Goal: Task Accomplishment & Management: Complete application form

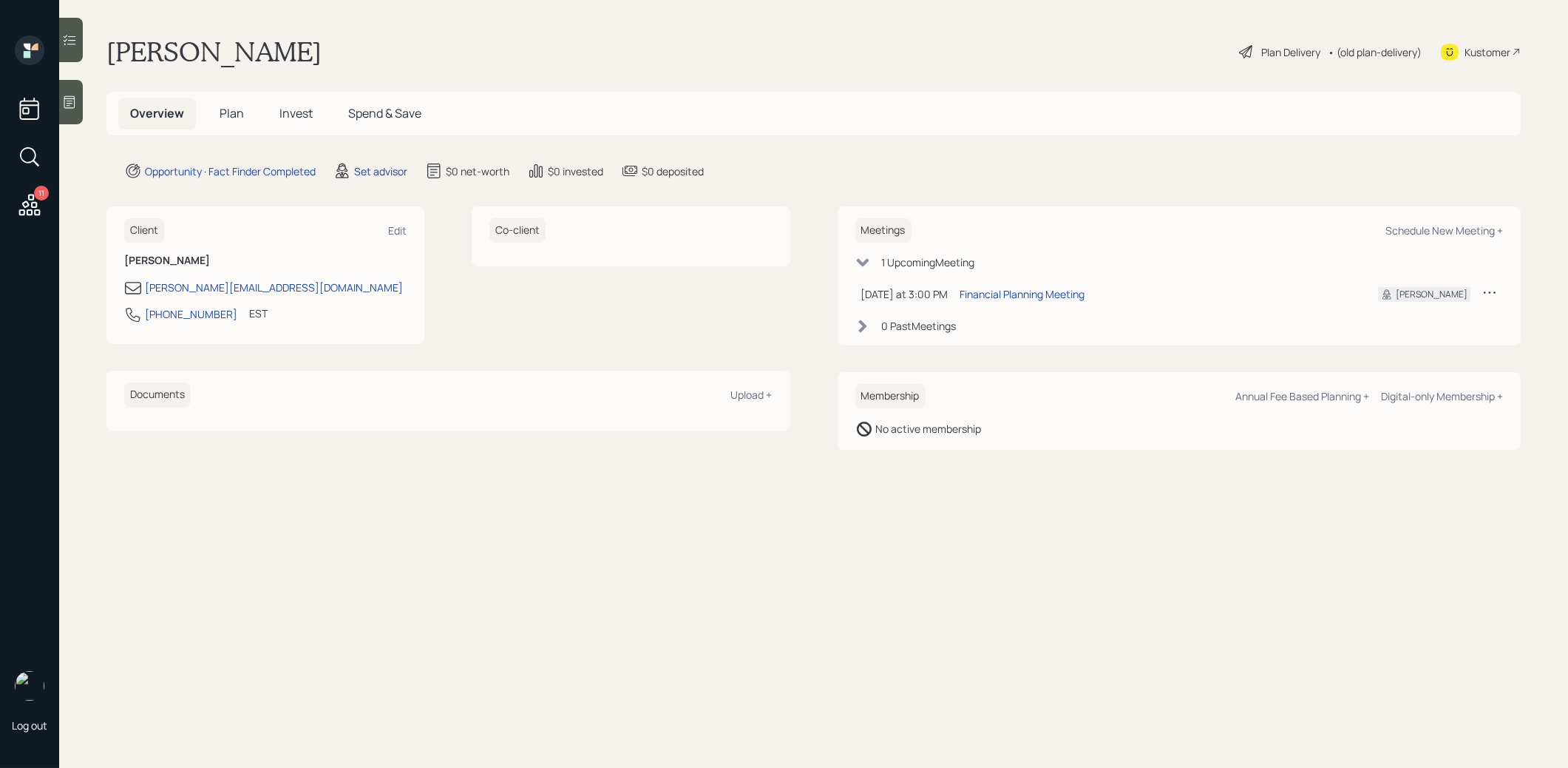
click at [371, 172] on div "Set advisor" at bounding box center [380, 171] width 54 height 16
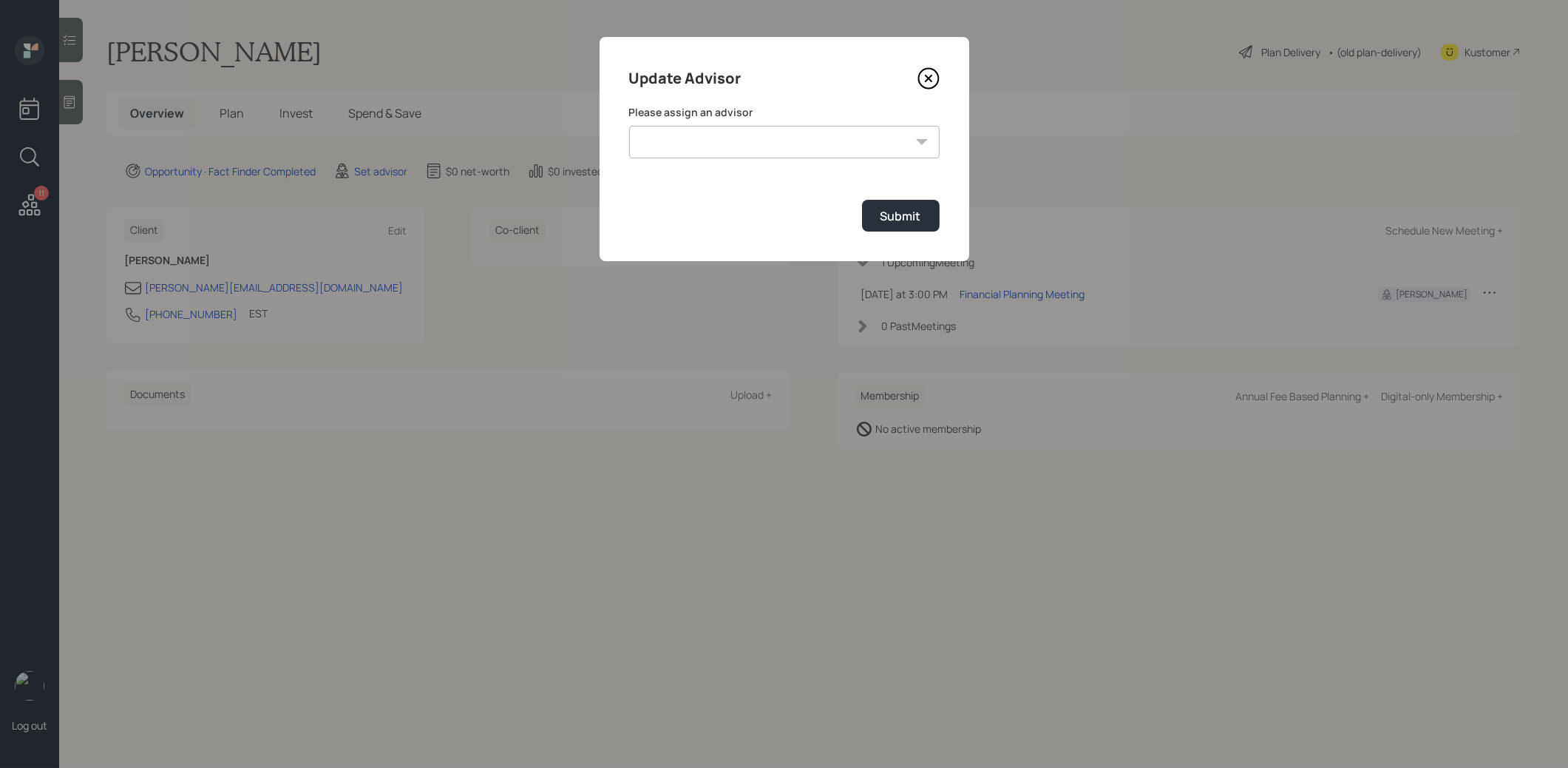
click at [782, 146] on select "James DiStasi Robby Grisanti Jonah Coleman Tyler End Treva Nostdahl Eric Schwar…" at bounding box center [784, 142] width 310 height 33
select select "8b79112e-3cfb-44f9-89e7-15267fe946c1"
click at [629, 126] on select "James DiStasi Robby Grisanti Jonah Coleman Tyler End Treva Nostdahl Eric Schwar…" at bounding box center [784, 142] width 310 height 33
click at [920, 223] on button "Submit" at bounding box center [900, 215] width 78 height 32
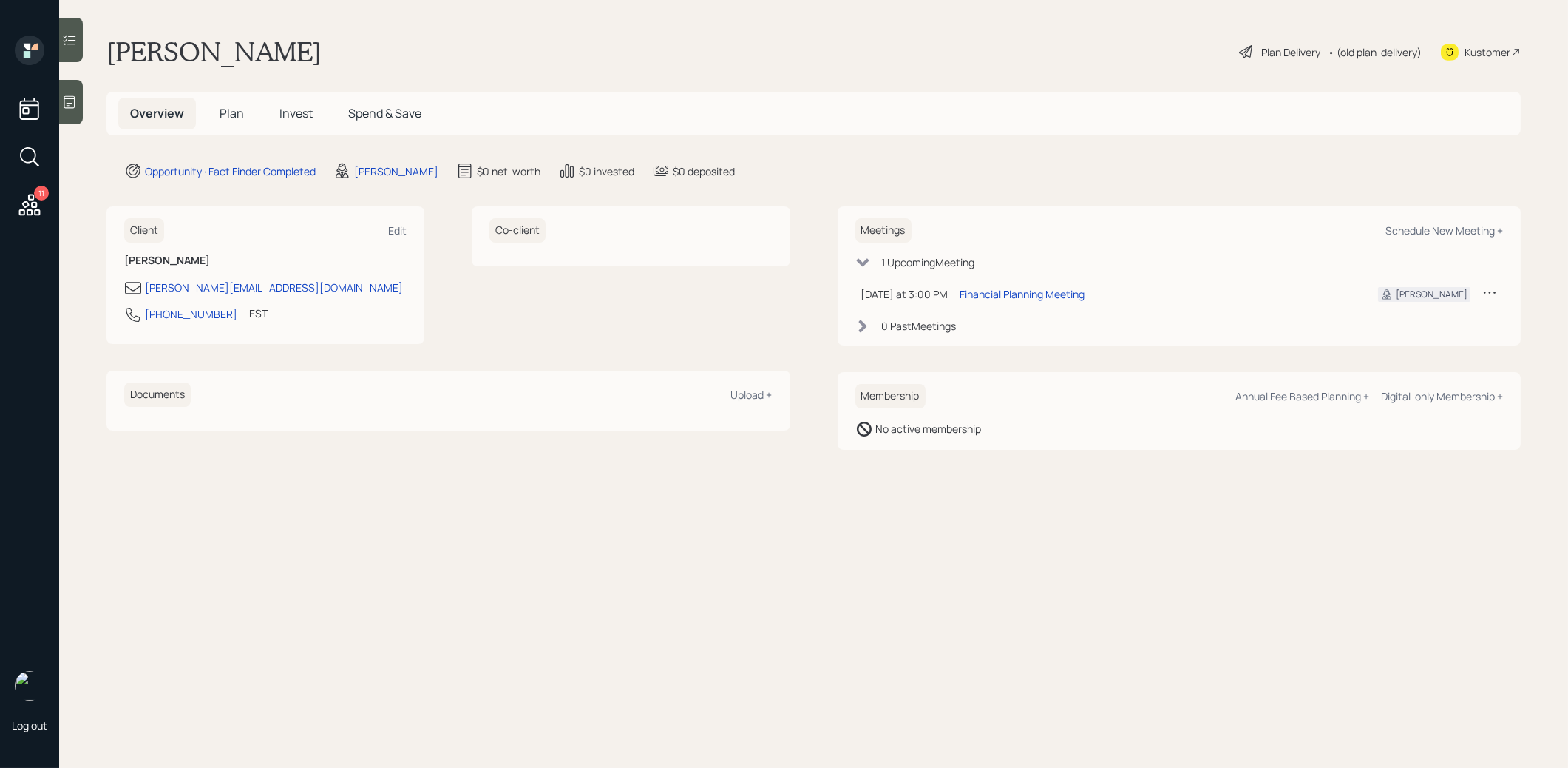
click at [75, 96] on icon at bounding box center [70, 102] width 15 height 15
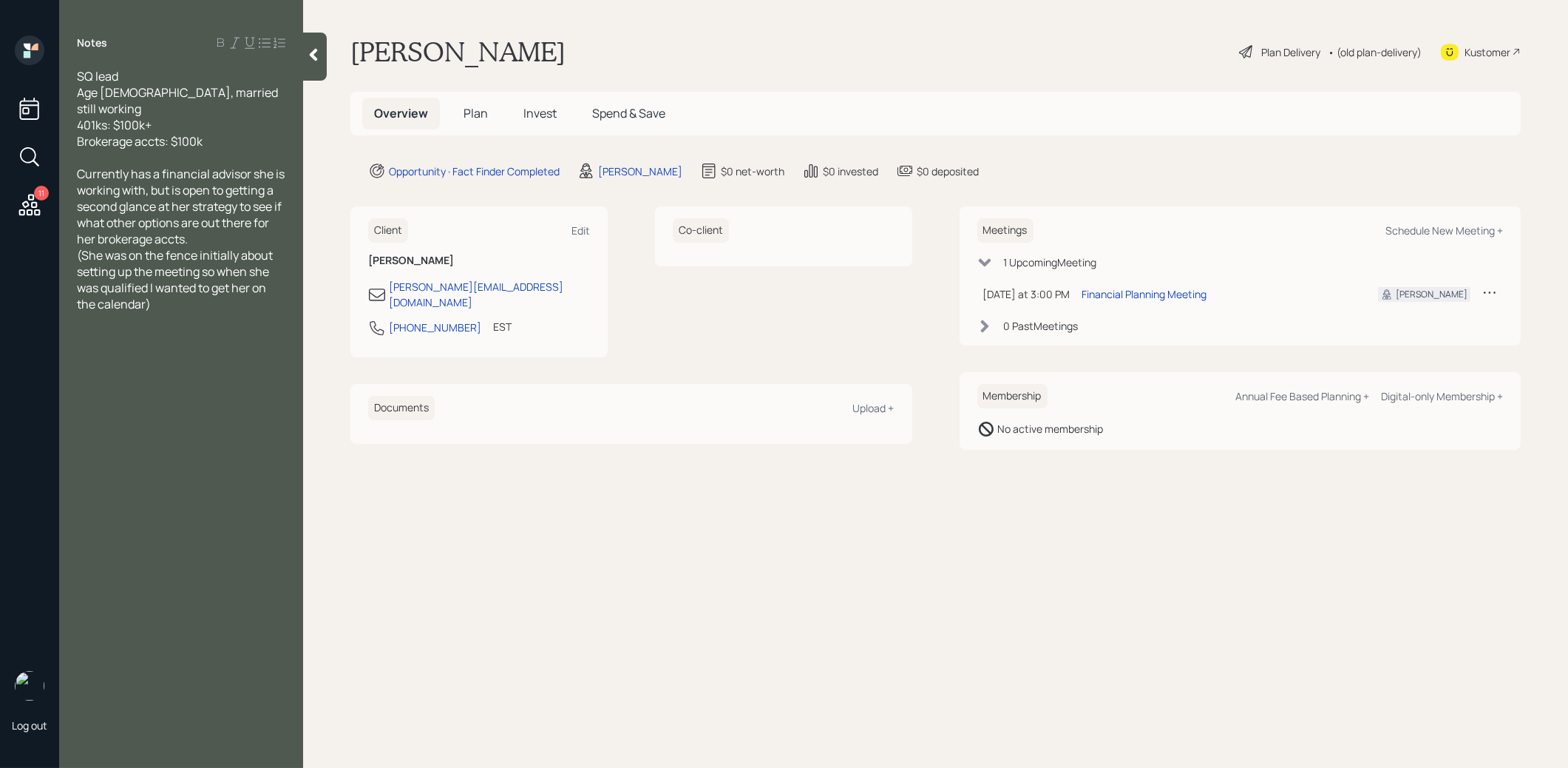
click at [466, 113] on span "Plan" at bounding box center [475, 113] width 24 height 16
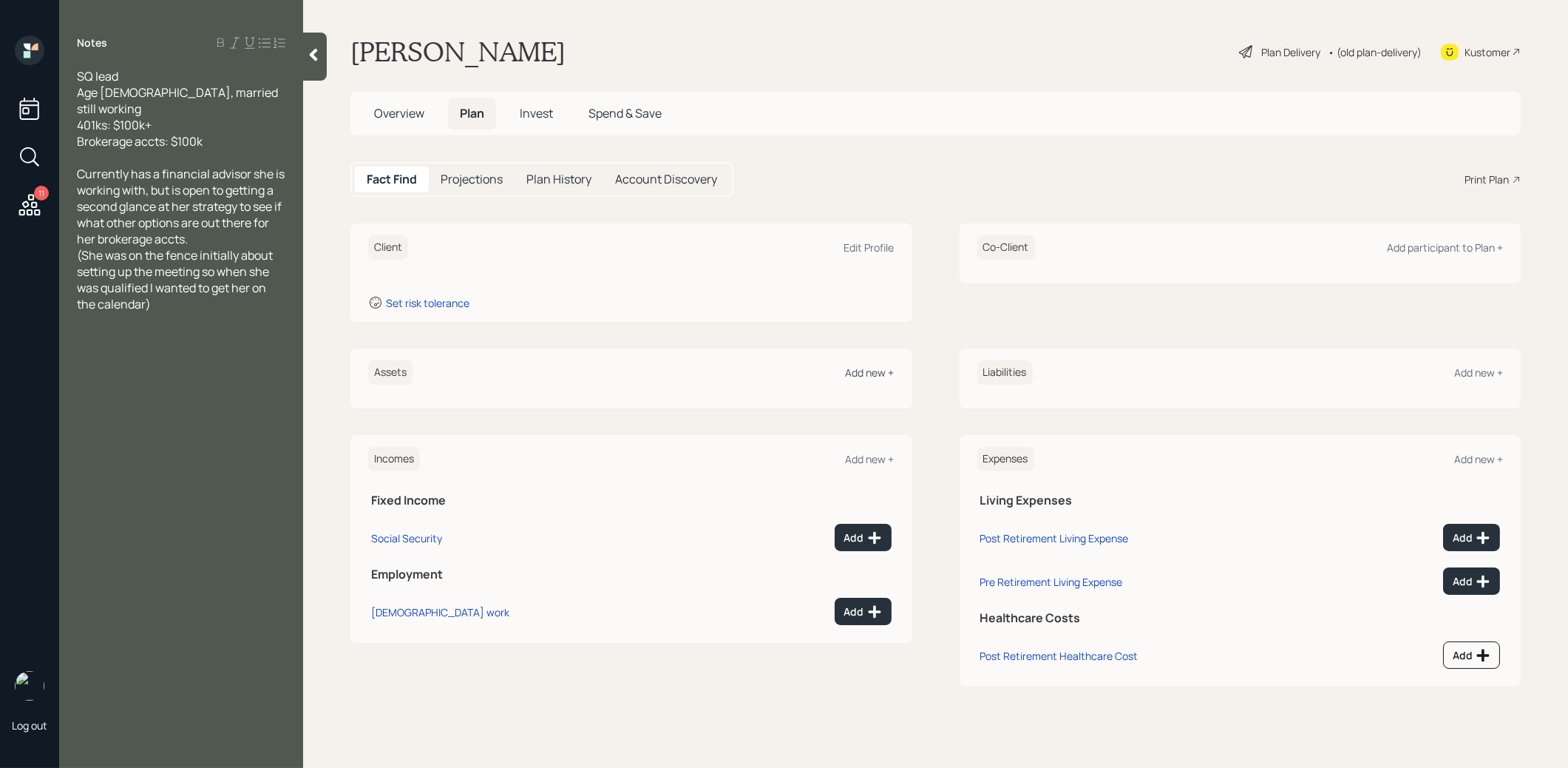
click at [862, 371] on div "Add new +" at bounding box center [870, 372] width 49 height 14
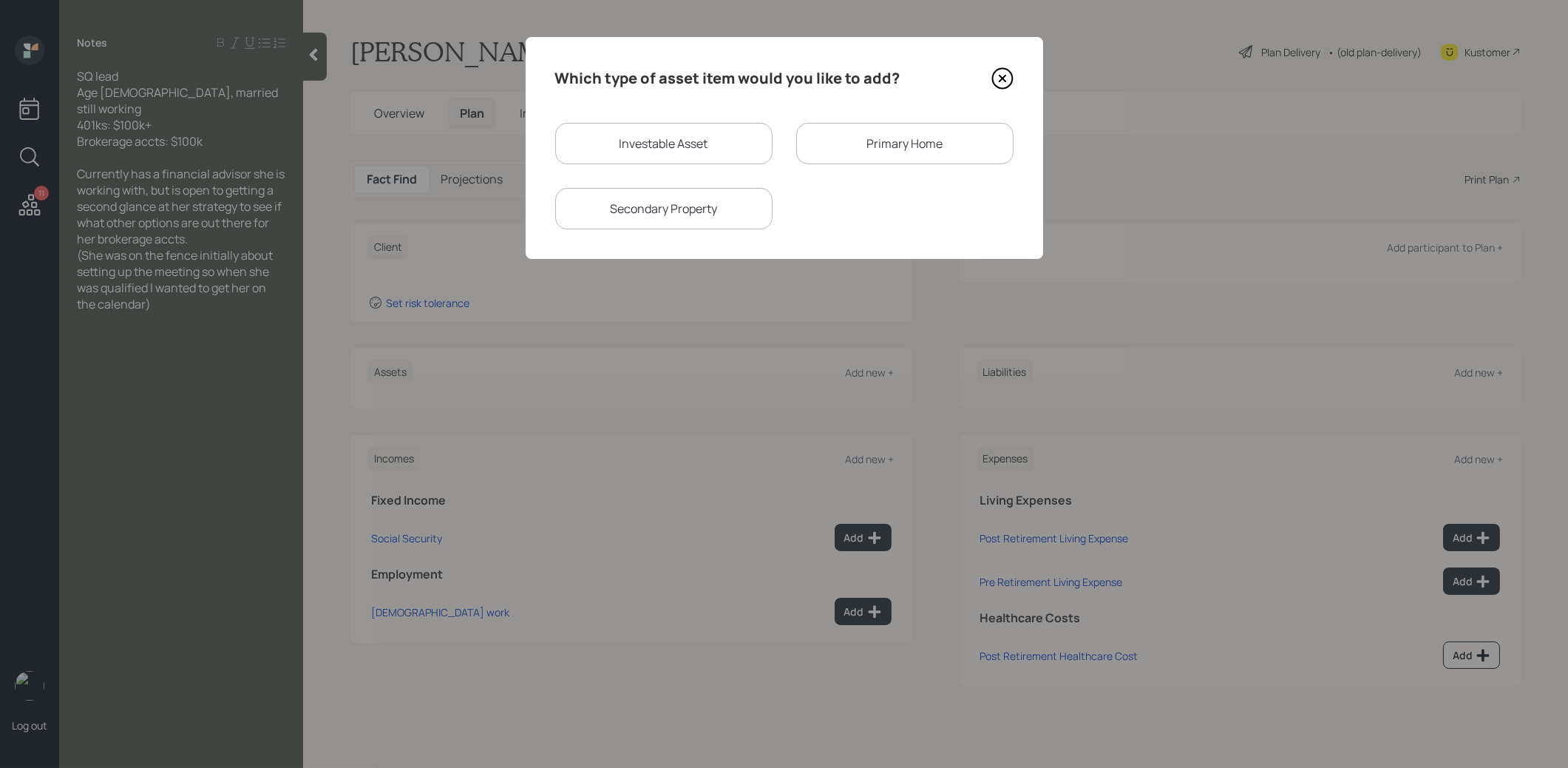
click at [691, 142] on div "Investable Asset" at bounding box center [663, 144] width 217 height 41
select select "taxable"
select select "balanced"
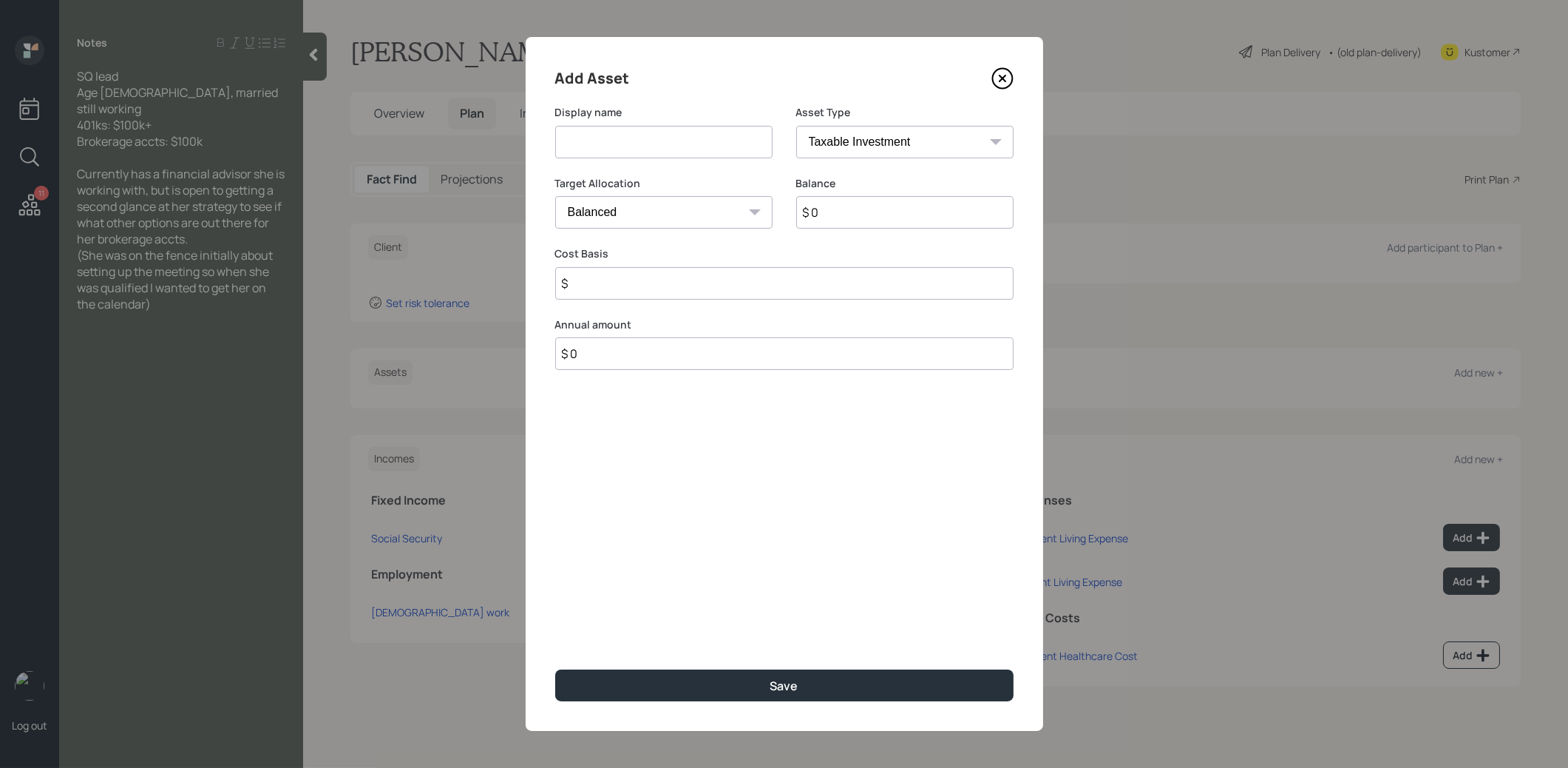
click at [687, 148] on input at bounding box center [663, 142] width 217 height 33
type input "Brokerage"
click at [905, 217] on input "$ 0" at bounding box center [904, 212] width 217 height 33
type input "$ 100,000"
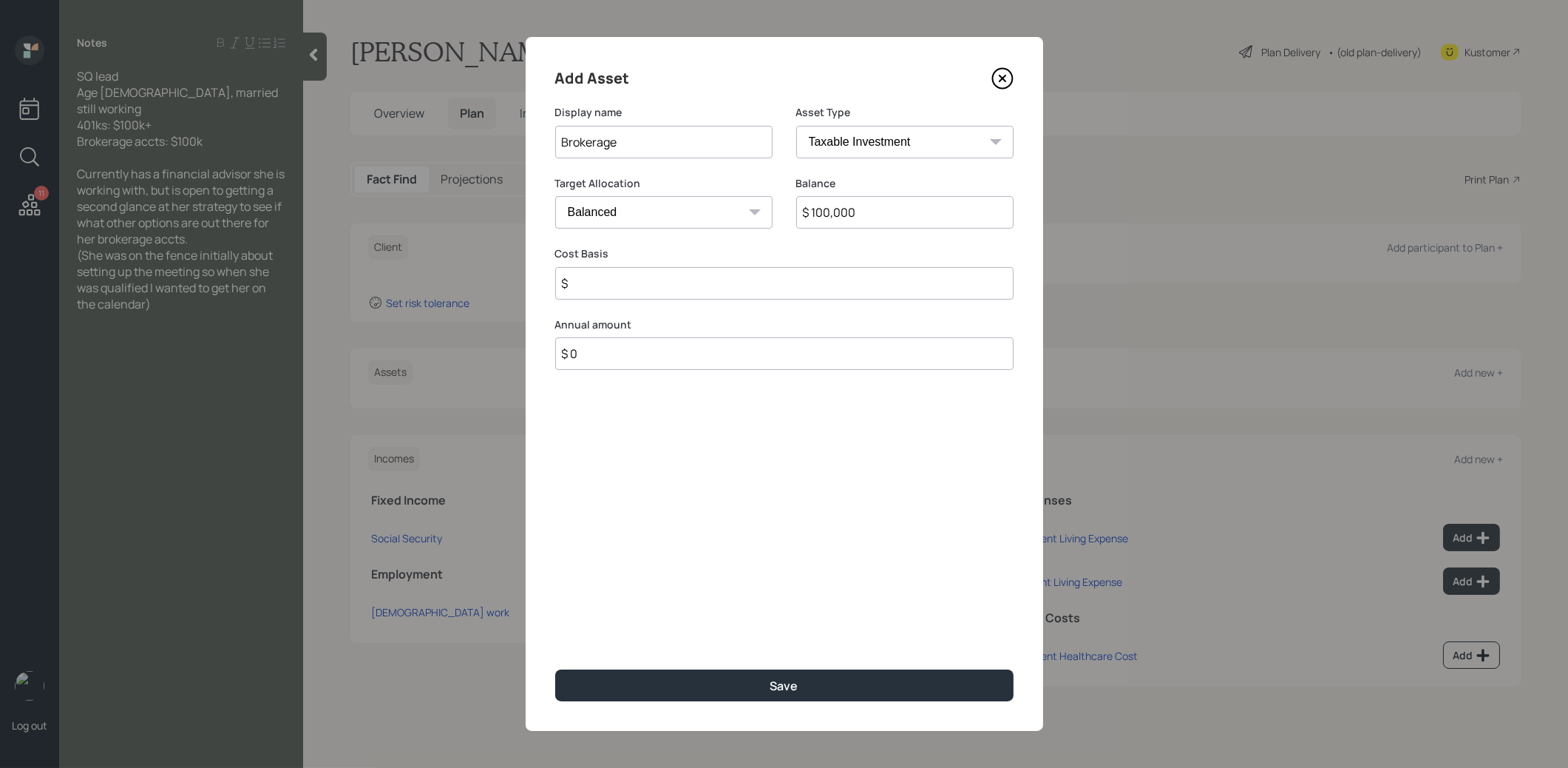
click at [665, 283] on input "$" at bounding box center [784, 283] width 458 height 33
type input "$ 1"
click at [671, 697] on button "Save" at bounding box center [784, 685] width 458 height 32
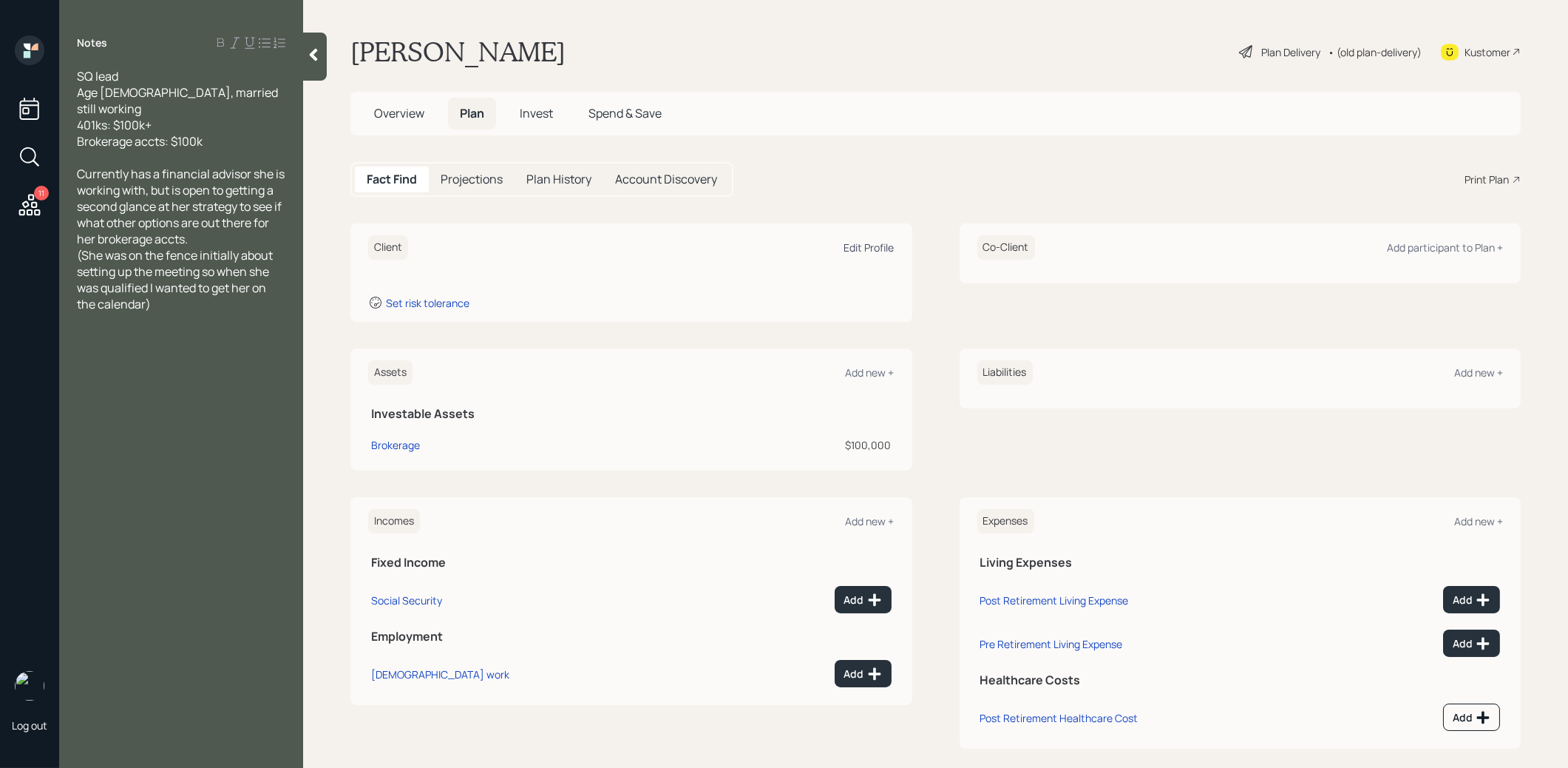
click at [877, 241] on div "Edit Profile" at bounding box center [868, 247] width 50 height 14
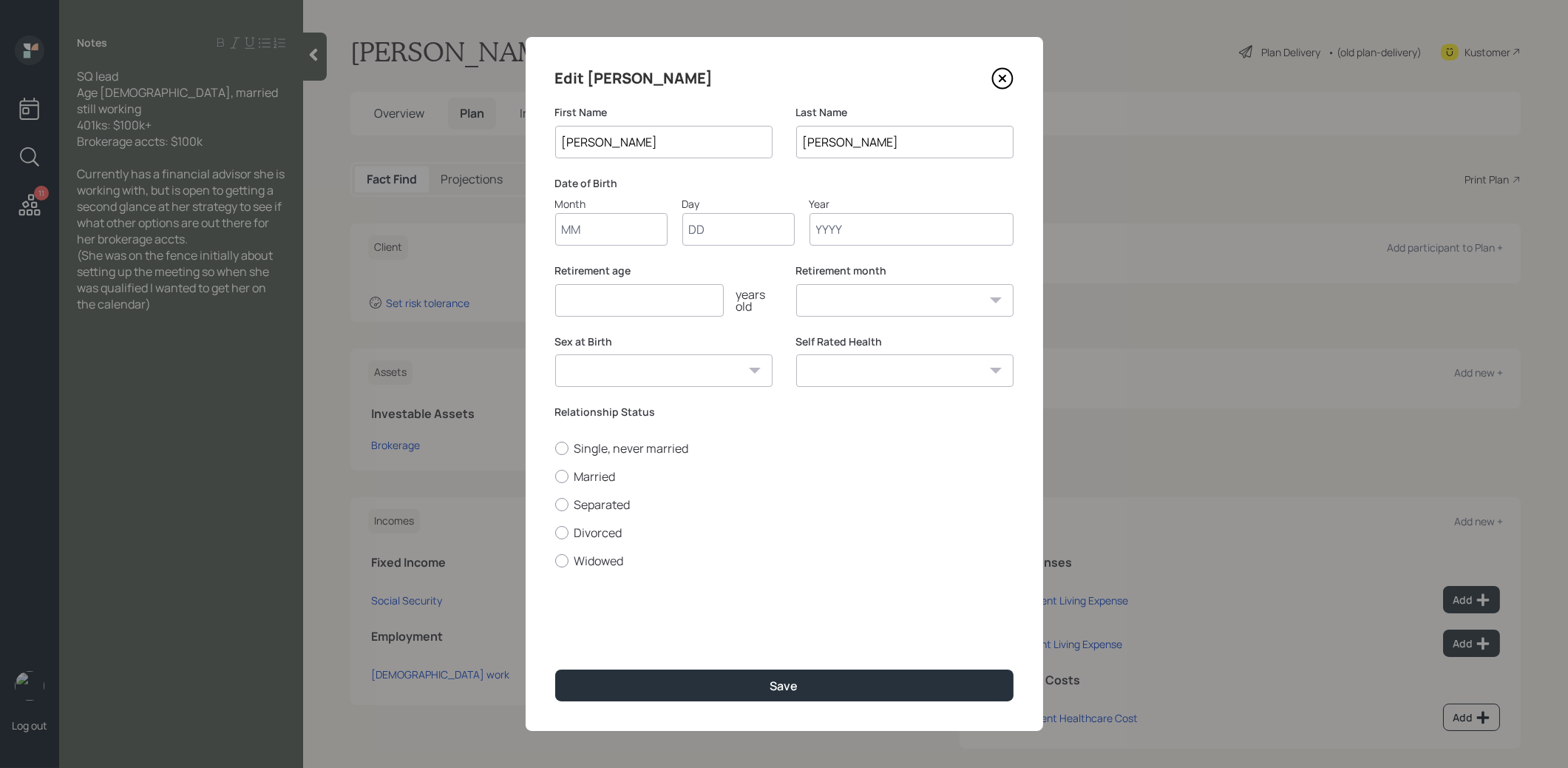
click at [636, 230] on input "Month" at bounding box center [612, 229] width 113 height 33
type input "01"
type input "1980"
select select "1"
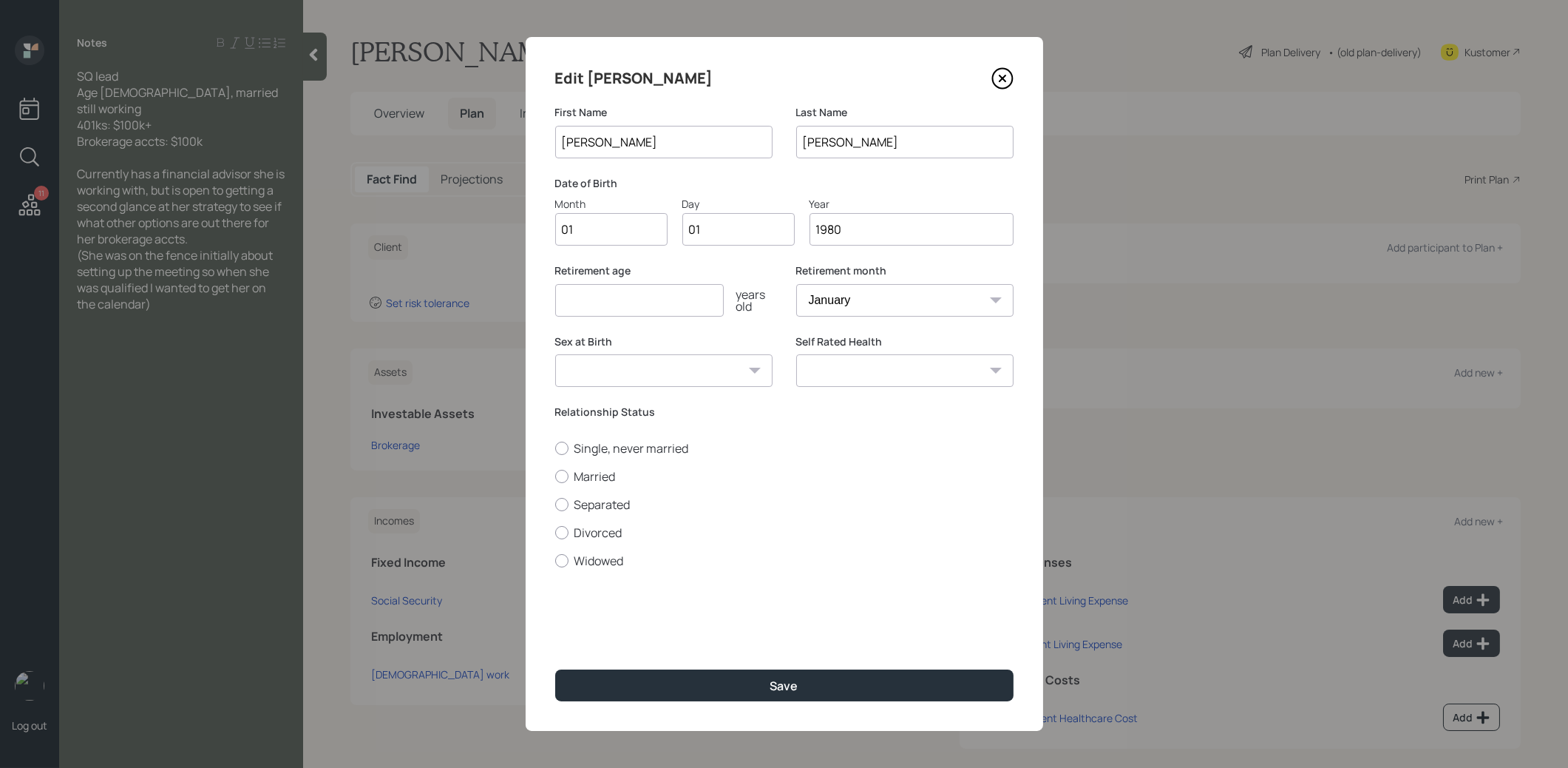
type input "1980"
click at [564, 302] on input "number" at bounding box center [639, 300] width 168 height 33
type input "67"
click at [565, 475] on div at bounding box center [562, 477] width 13 height 13
click at [555, 476] on input "Married" at bounding box center [554, 476] width 1 height 1
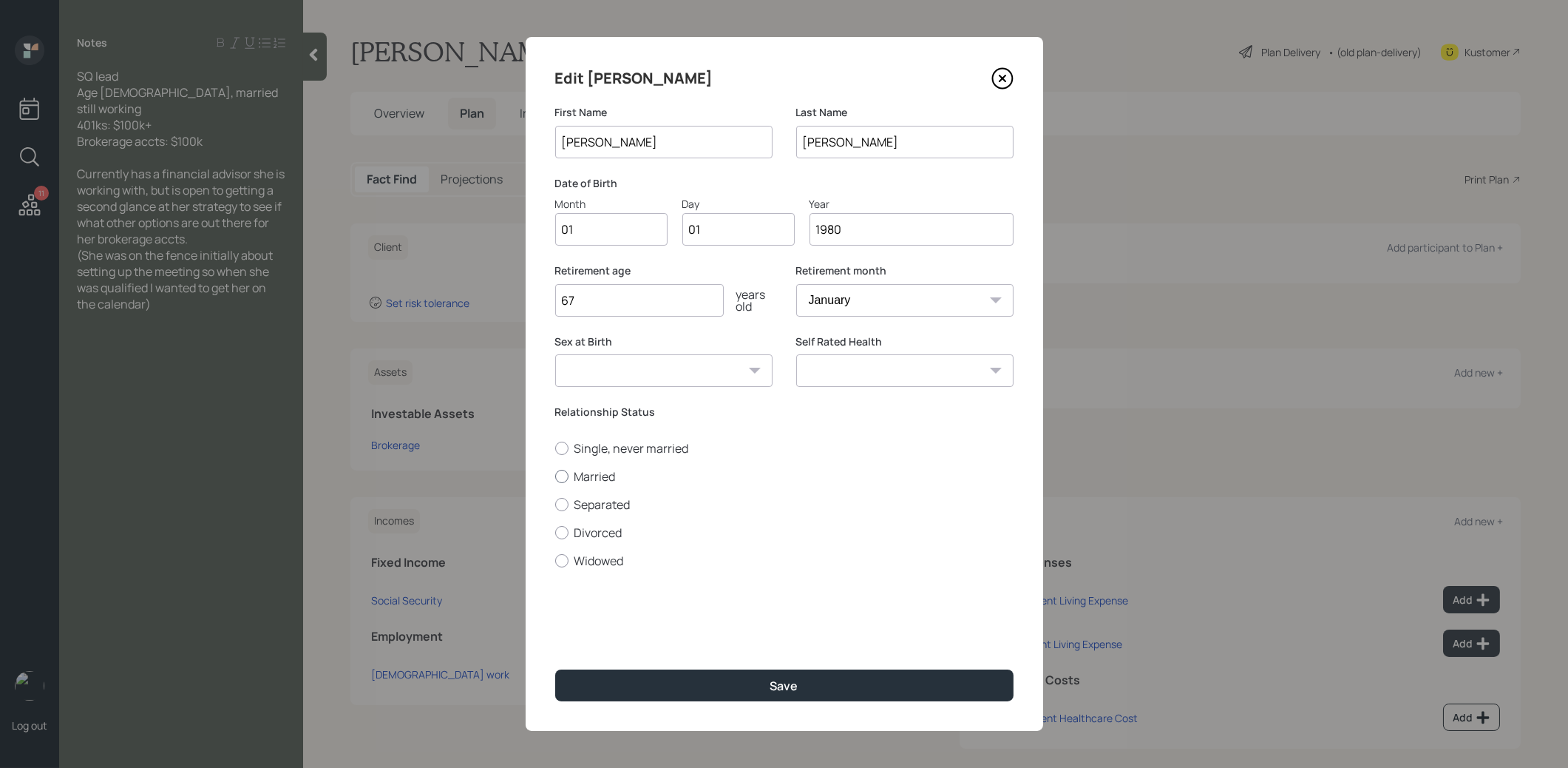
radio input "true"
click at [628, 689] on button "Save" at bounding box center [784, 685] width 458 height 32
